Goal: Task Accomplishment & Management: Manage account settings

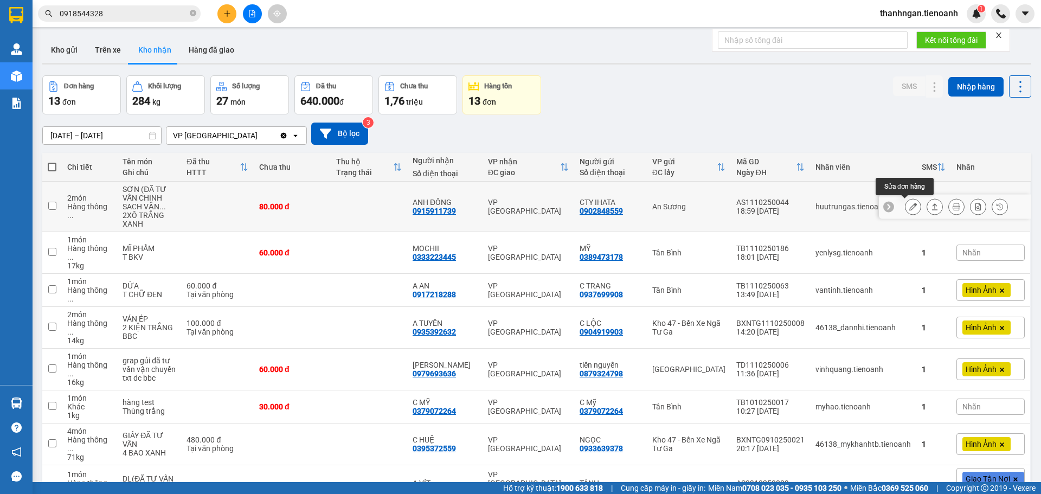
click at [909, 208] on icon at bounding box center [913, 207] width 8 height 8
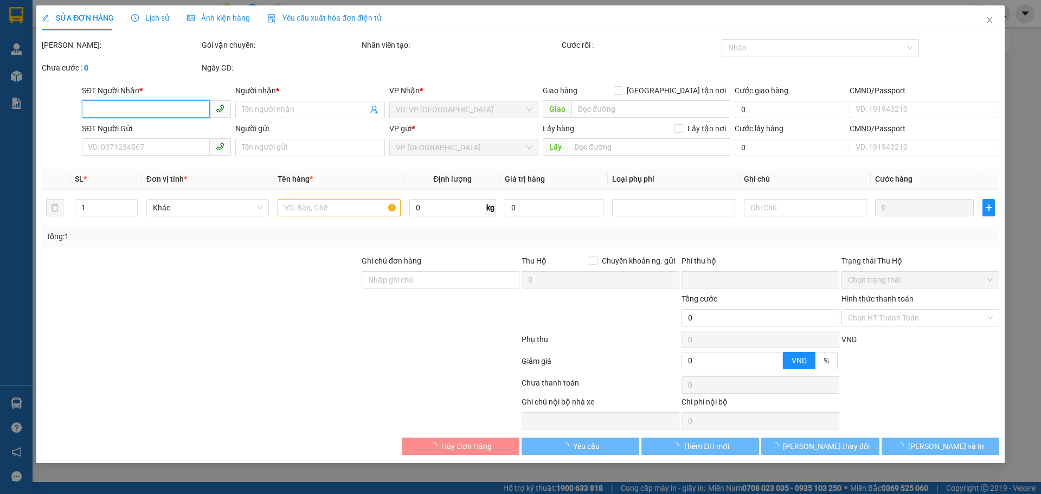
type input "0915911739"
type input "ANH ĐÔNG"
type input "0902848559"
type input "CTY IHATA"
type input "40K/1XO"
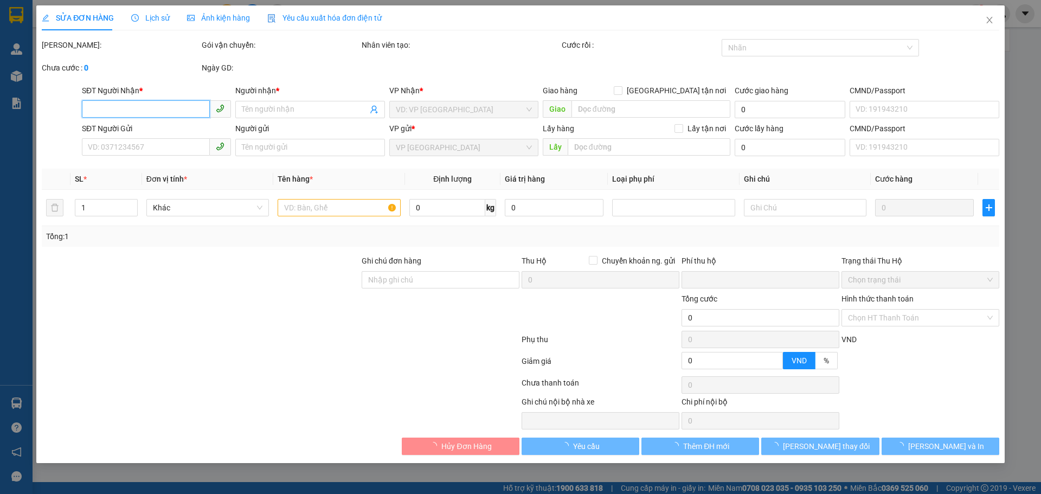
type input "0"
type input "80.000"
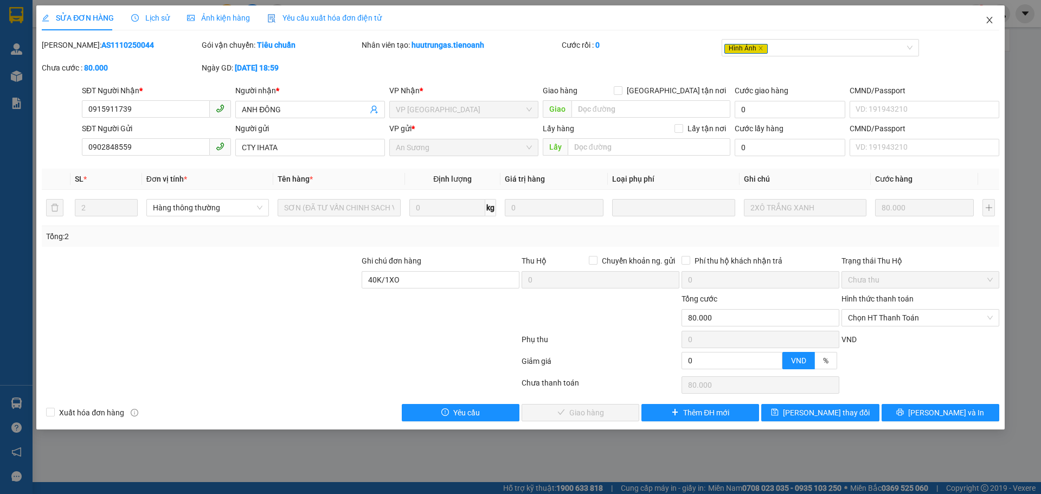
click at [990, 21] on icon "close" at bounding box center [989, 20] width 9 height 9
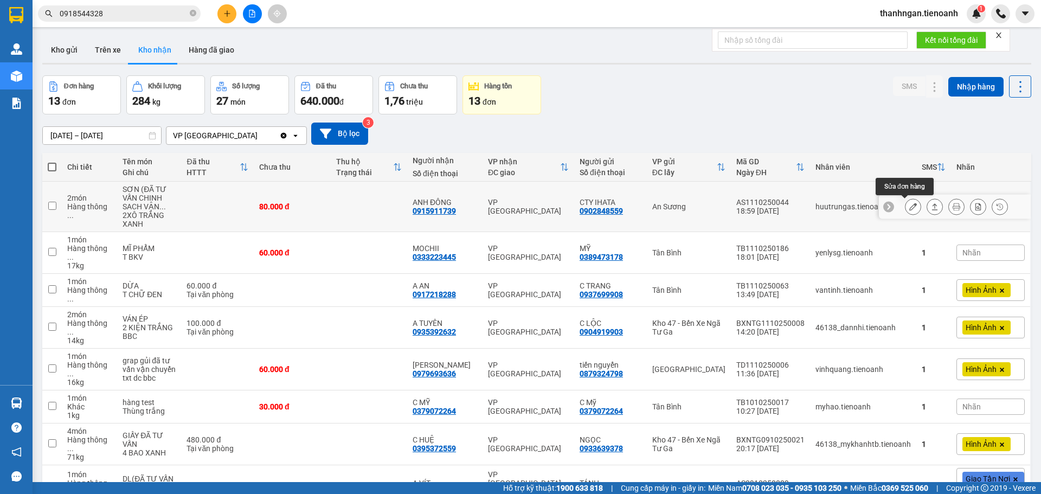
click at [909, 205] on icon at bounding box center [913, 207] width 8 height 8
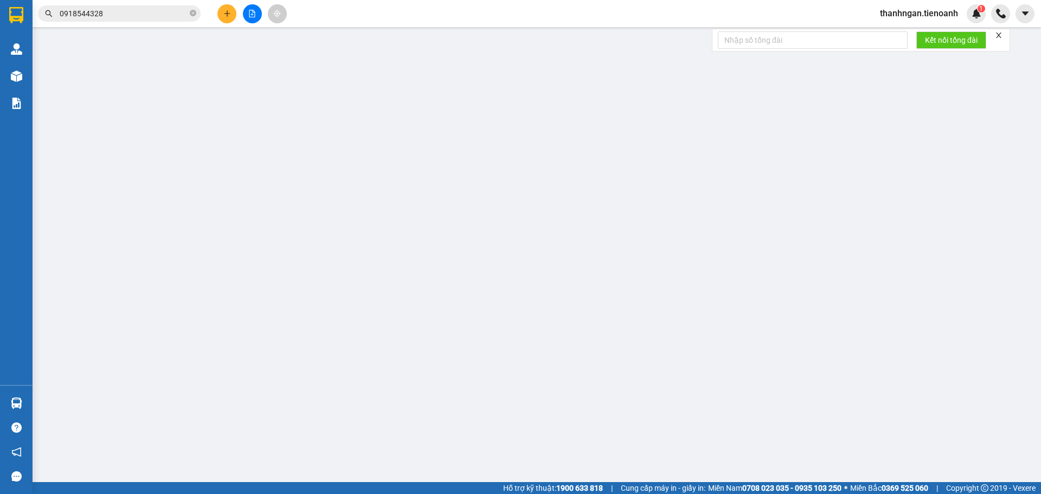
type input "0915911739"
type input "ANH ĐÔNG"
type input "0902848559"
type input "CTY IHATA"
type input "40K/1XO"
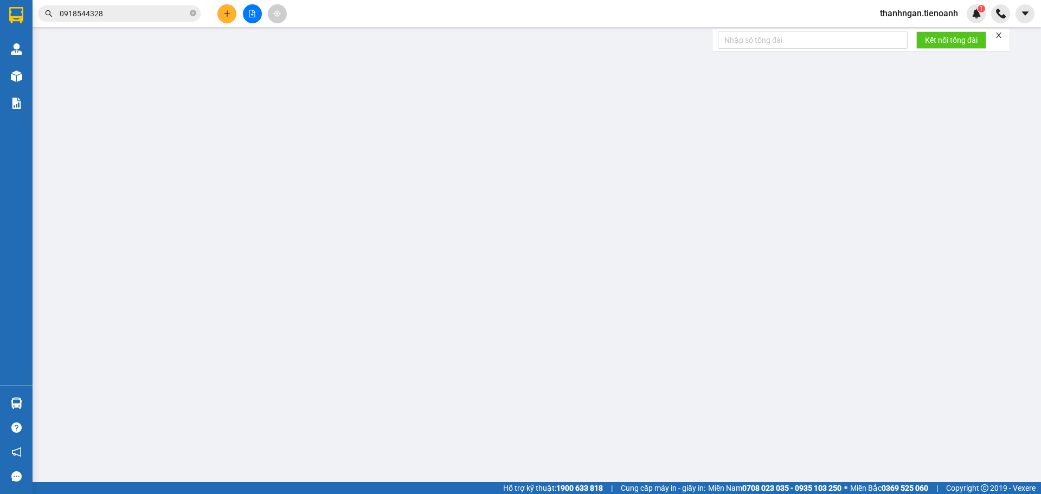
type input "0"
type input "80.000"
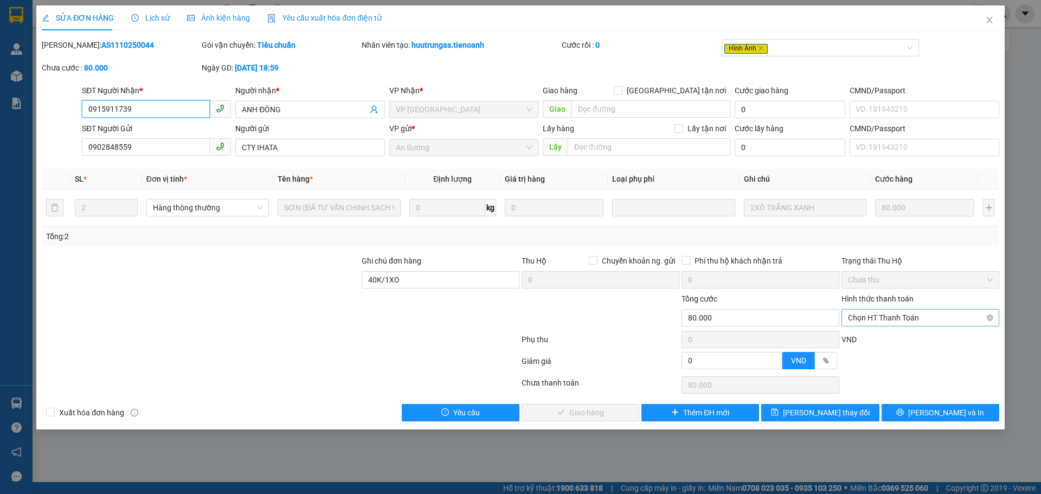
click at [909, 317] on span "Chọn HT Thanh Toán" at bounding box center [920, 318] width 145 height 16
click at [863, 339] on div "Tại văn phòng" at bounding box center [920, 340] width 145 height 12
type input "0"
click at [598, 410] on span "[PERSON_NAME] và Giao hàng" at bounding box center [594, 413] width 104 height 12
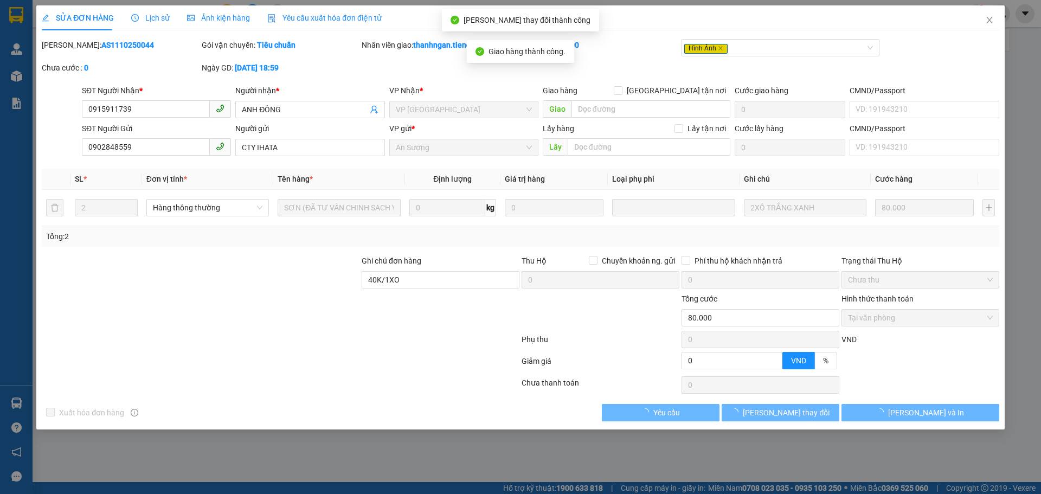
click at [150, 17] on span "Lịch sử" at bounding box center [150, 18] width 39 height 9
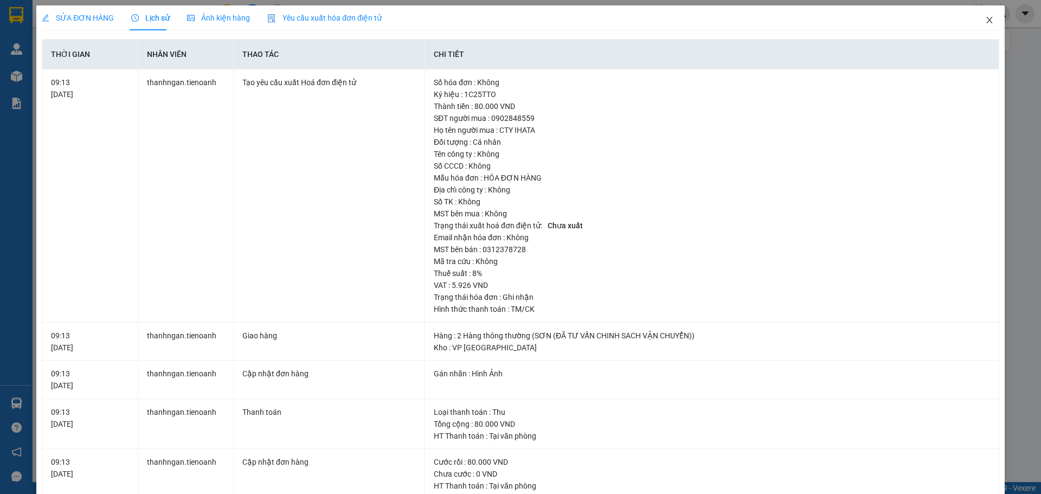
click at [985, 21] on icon "close" at bounding box center [989, 20] width 9 height 9
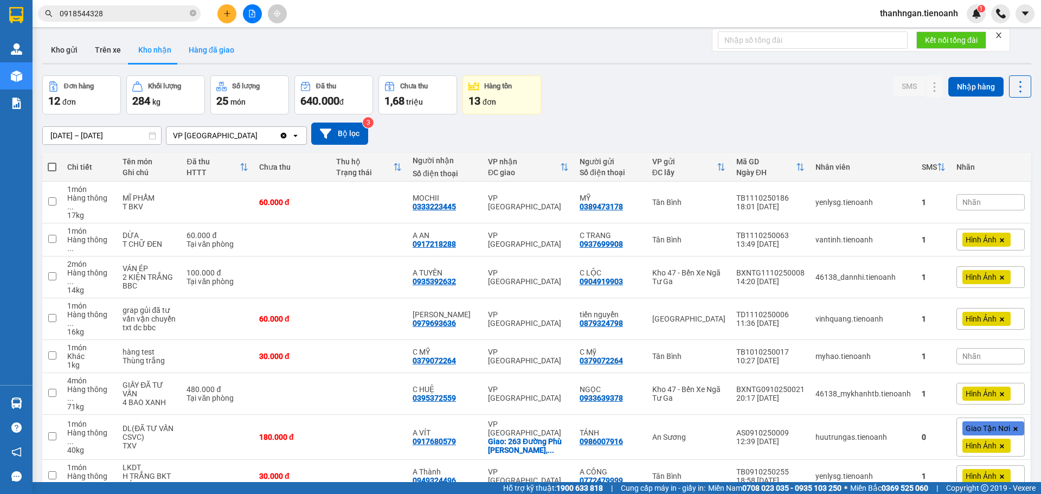
click at [207, 50] on button "Hàng đã giao" at bounding box center [211, 50] width 63 height 26
